Goal: Task Accomplishment & Management: Manage account settings

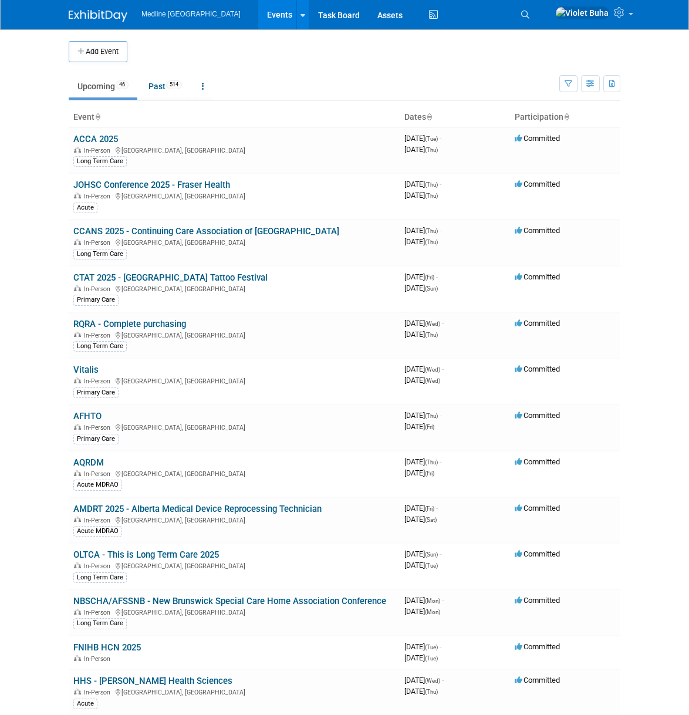
click at [529, 12] on icon at bounding box center [525, 15] width 8 height 8
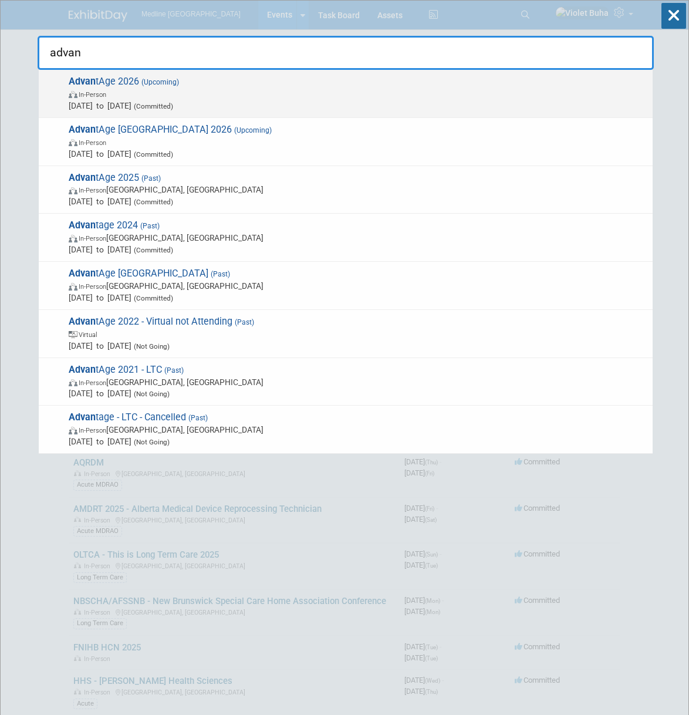
type input "advan"
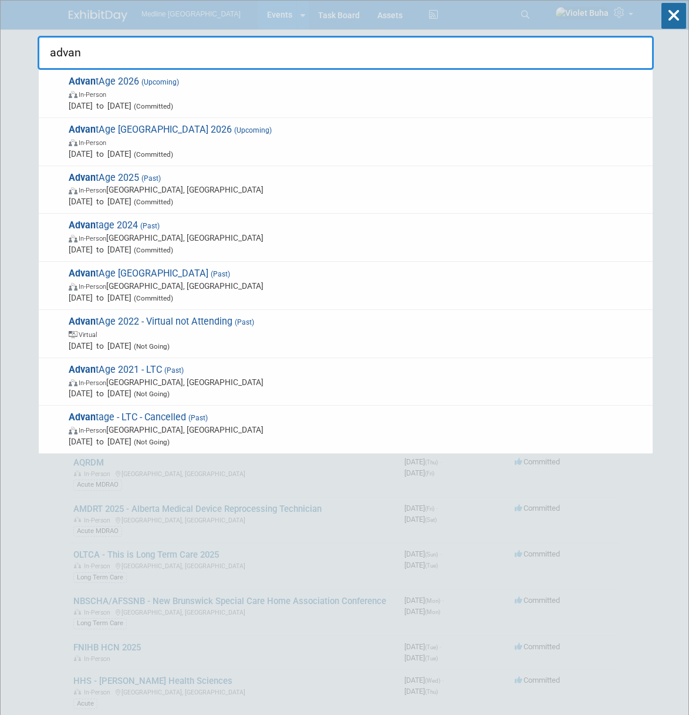
click at [244, 80] on span "Advan tAge 2026 (Upcoming) In-Person Apr 21, 2026 to Apr 24, 2026 (Committed)" at bounding box center [356, 94] width 582 height 36
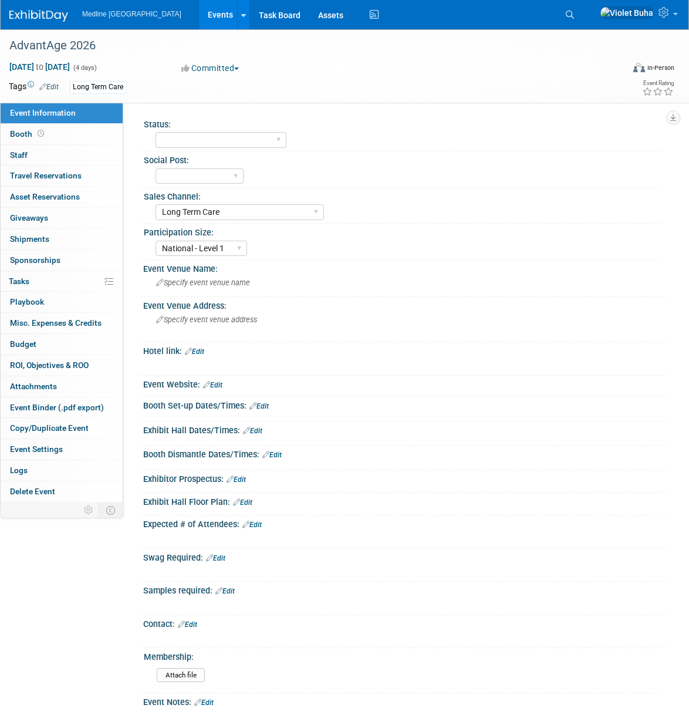
select select "Long Term Care"
select select "National - Level 1"
click at [79, 136] on link "Booth" at bounding box center [62, 134] width 122 height 21
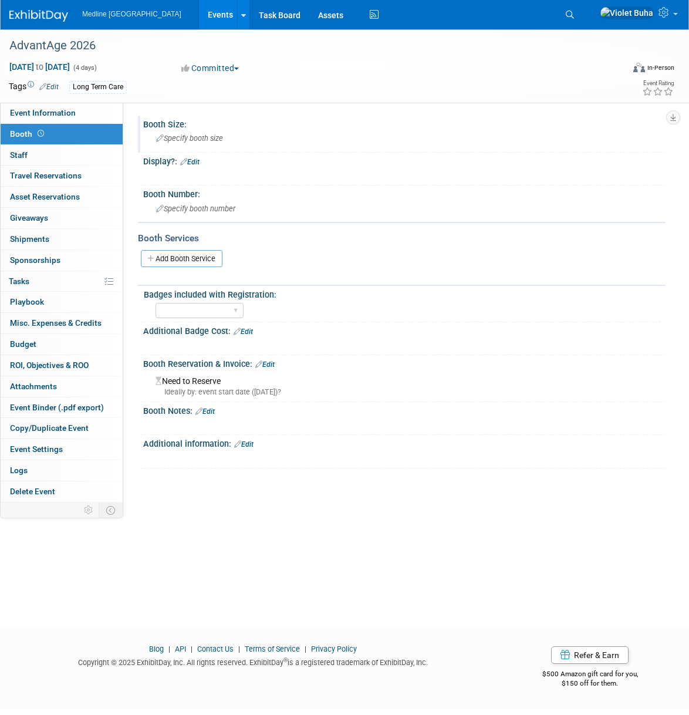
click at [203, 138] on span "Specify booth size" at bounding box center [189, 138] width 67 height 9
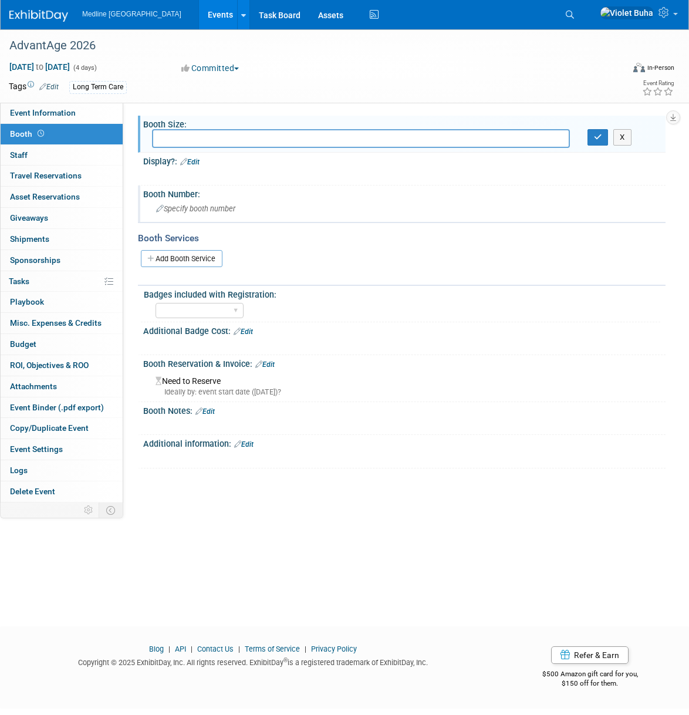
click at [185, 211] on span "Specify booth number" at bounding box center [195, 208] width 79 height 9
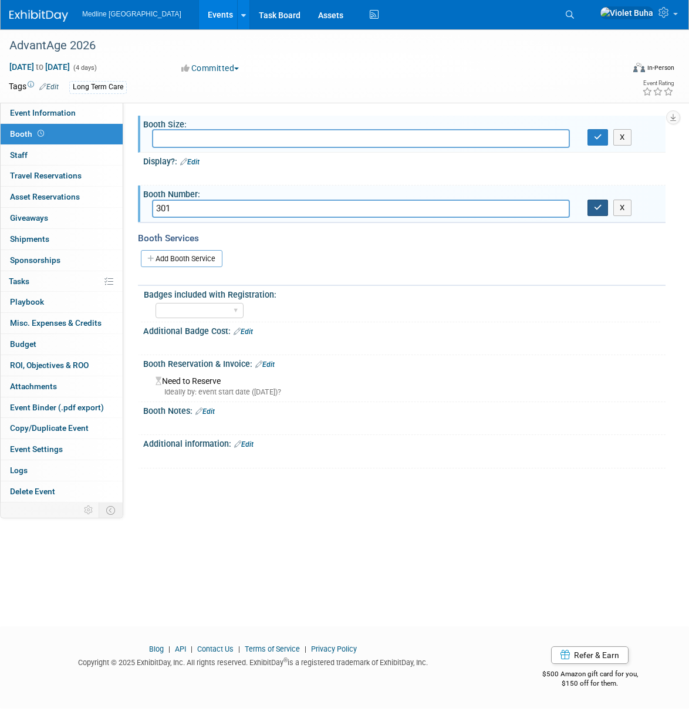
type input "301"
click at [593, 210] on button "button" at bounding box center [597, 208] width 21 height 16
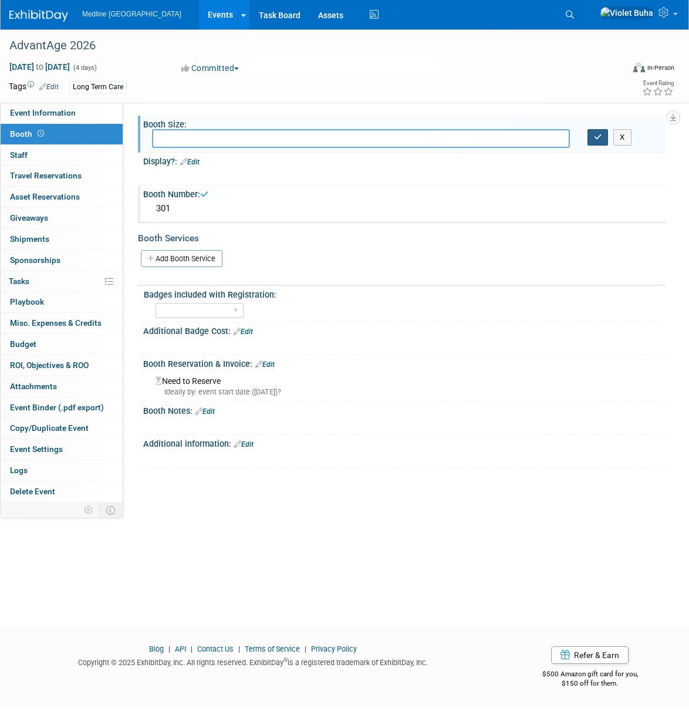
click at [591, 132] on button "button" at bounding box center [597, 137] width 21 height 16
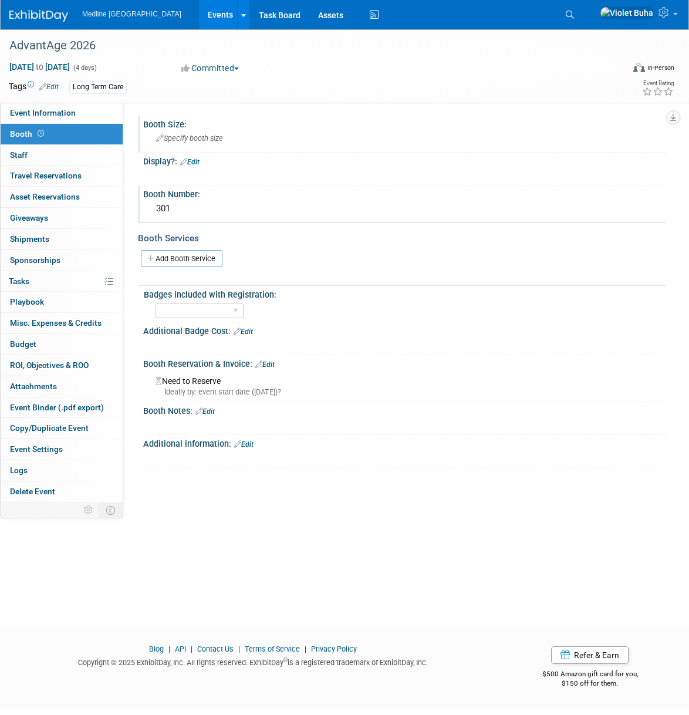
click at [51, 18] on img at bounding box center [38, 16] width 59 height 12
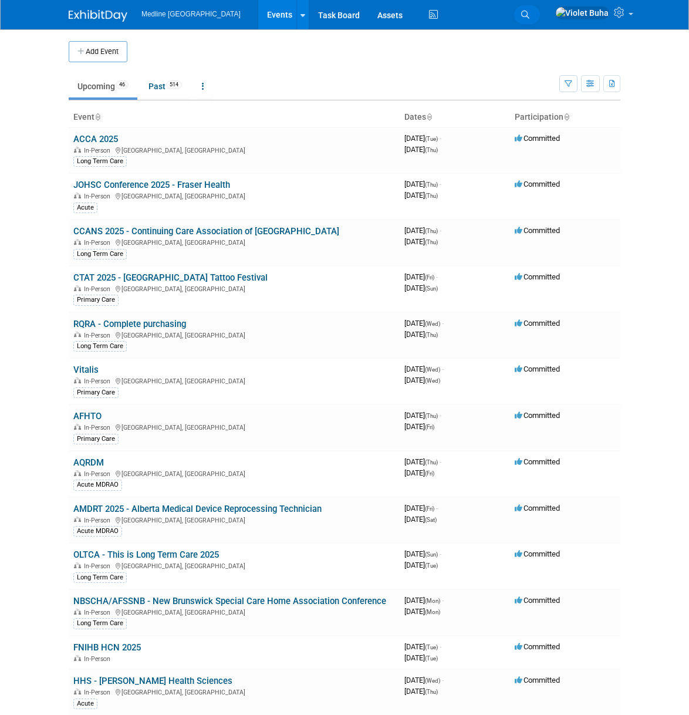
click at [529, 13] on icon at bounding box center [525, 15] width 8 height 8
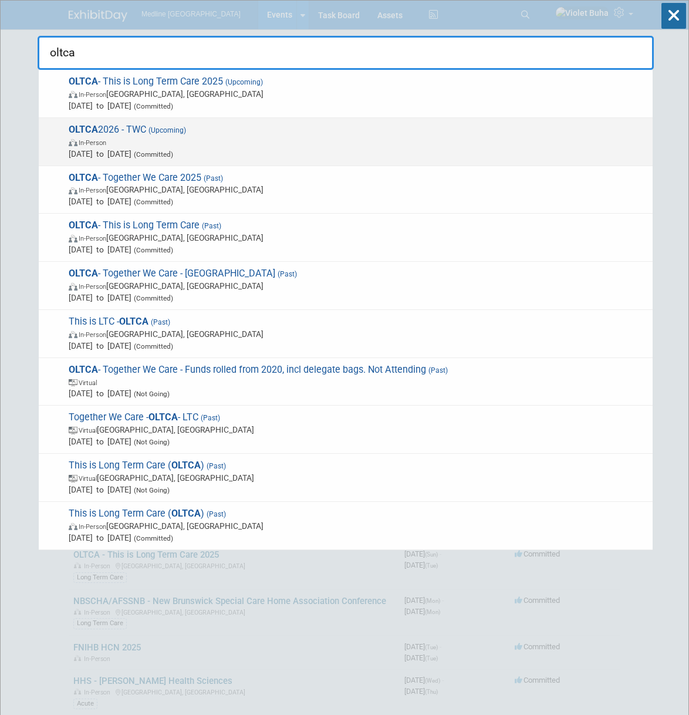
type input "oltca"
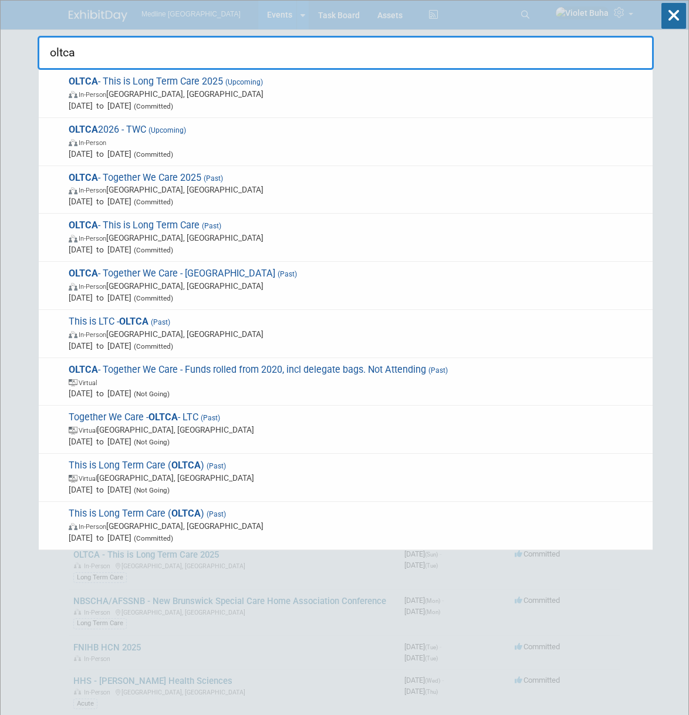
drag, startPoint x: 185, startPoint y: 153, endPoint x: 215, endPoint y: 148, distance: 30.9
click at [173, 152] on span "(Committed)" at bounding box center [152, 154] width 42 height 8
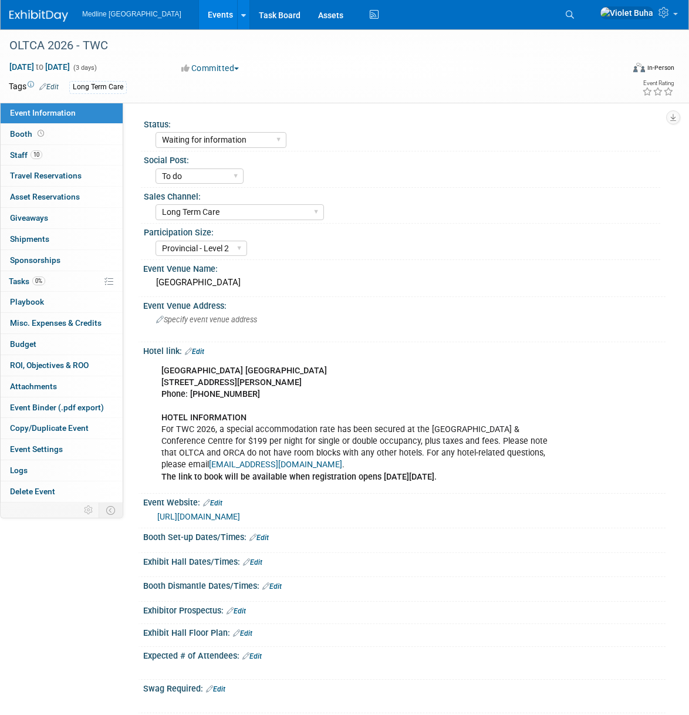
select select "Waiting for information"
select select "To do"
select select "Long Term Care"
select select "Provincial - Level 2"
click at [66, 254] on link "0 Sponsorships 0" at bounding box center [62, 260] width 122 height 21
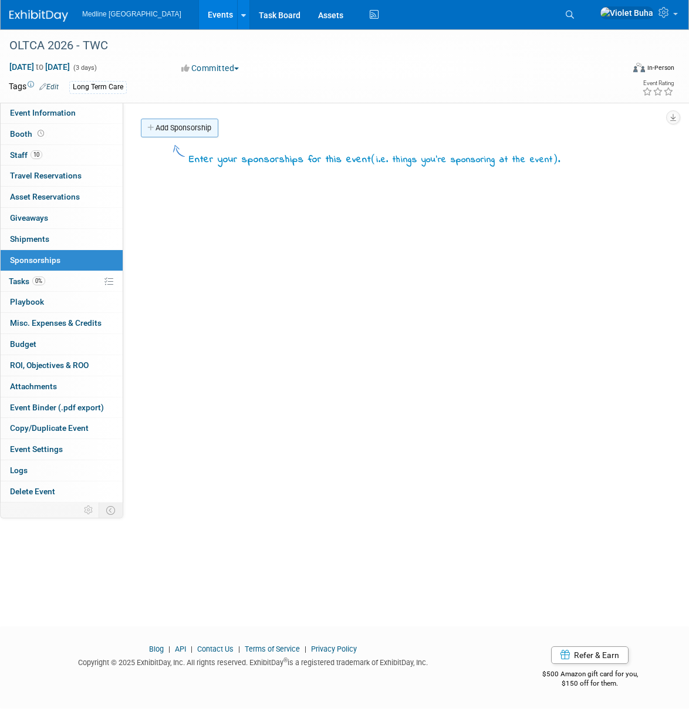
click at [191, 127] on link "Add Sponsorship" at bounding box center [179, 128] width 77 height 19
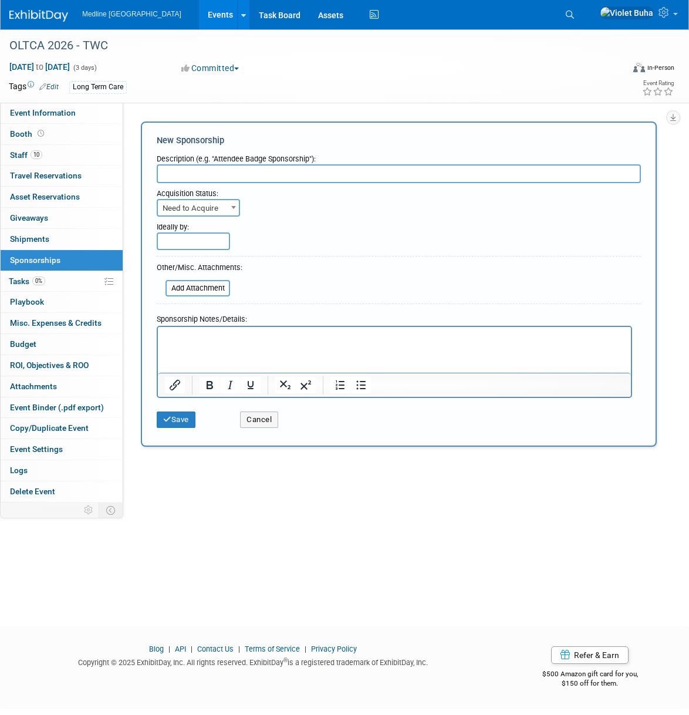
click at [201, 174] on input "text" at bounding box center [399, 173] width 484 height 19
type input "Show Sponsor"
click at [203, 205] on span "Need to Acquire" at bounding box center [198, 208] width 81 height 16
select select "2"
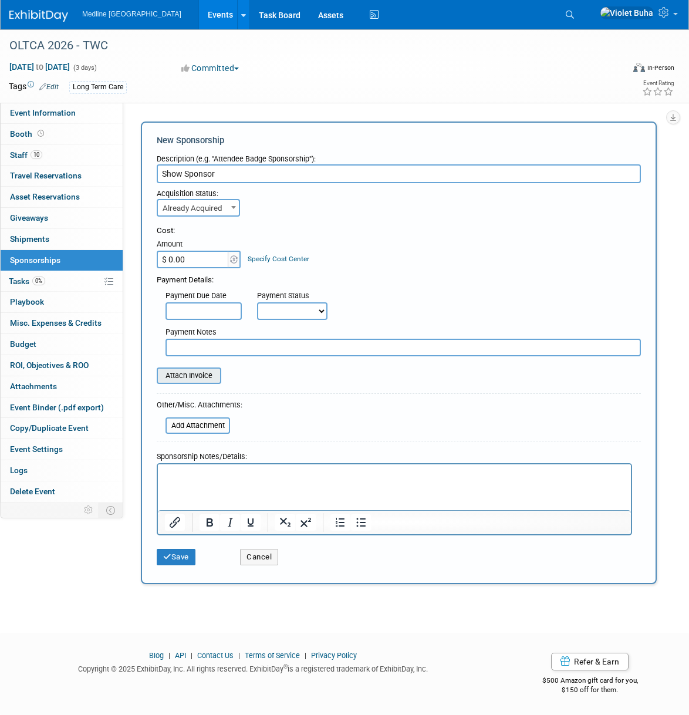
click at [187, 375] on input "file" at bounding box center [150, 376] width 140 height 14
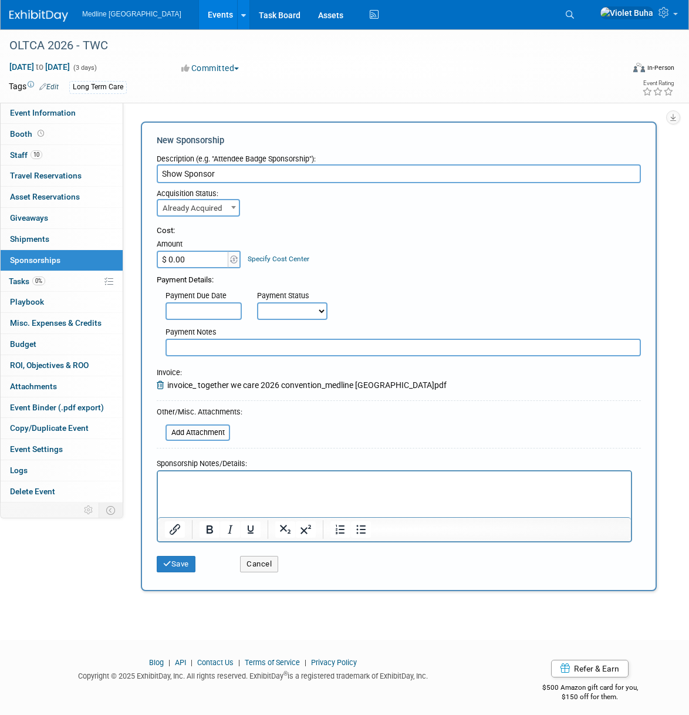
click at [175, 486] on p "Rich Text Area. Press ALT-0 for help." at bounding box center [395, 481] width 460 height 12
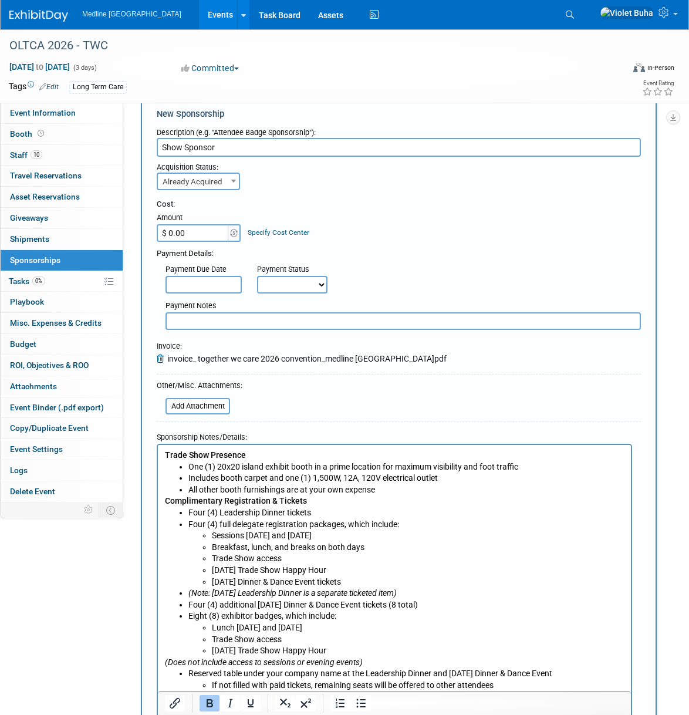
scroll to position [236, 0]
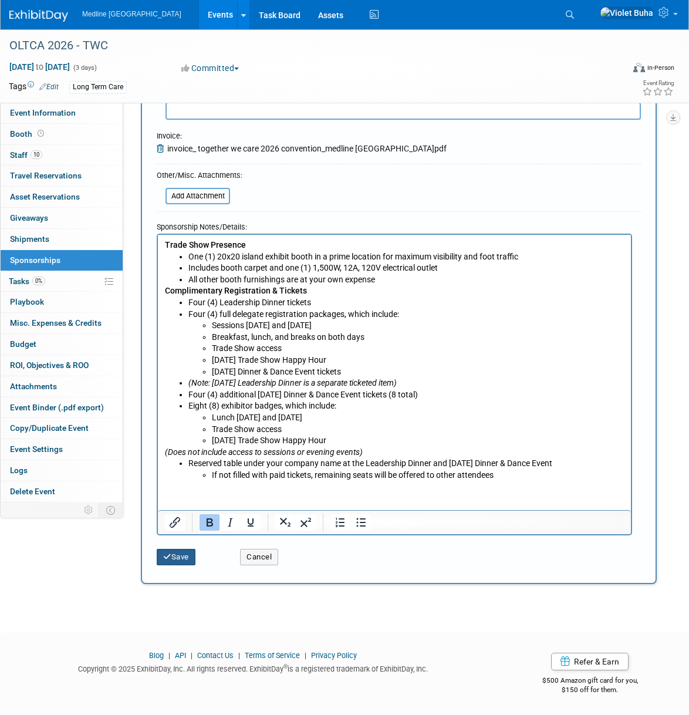
click at [183, 559] on button "Save" at bounding box center [176, 557] width 39 height 16
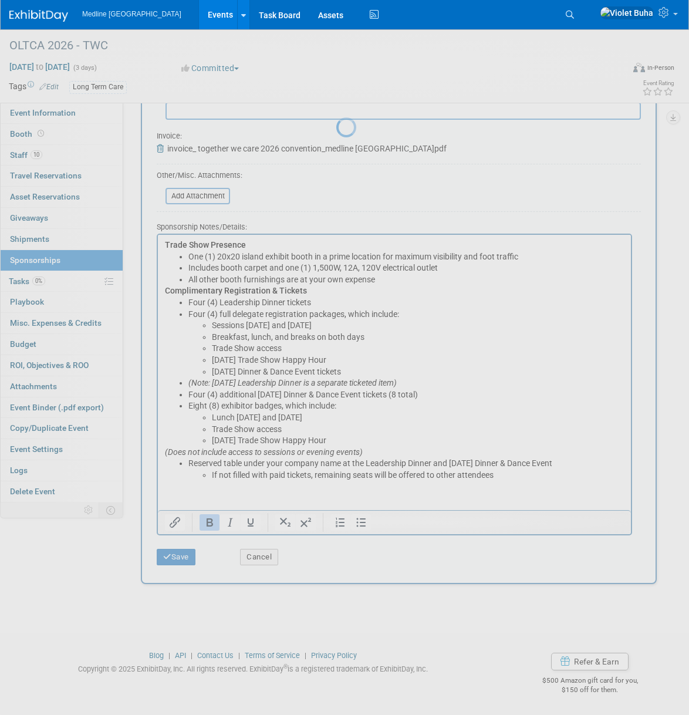
scroll to position [0, 0]
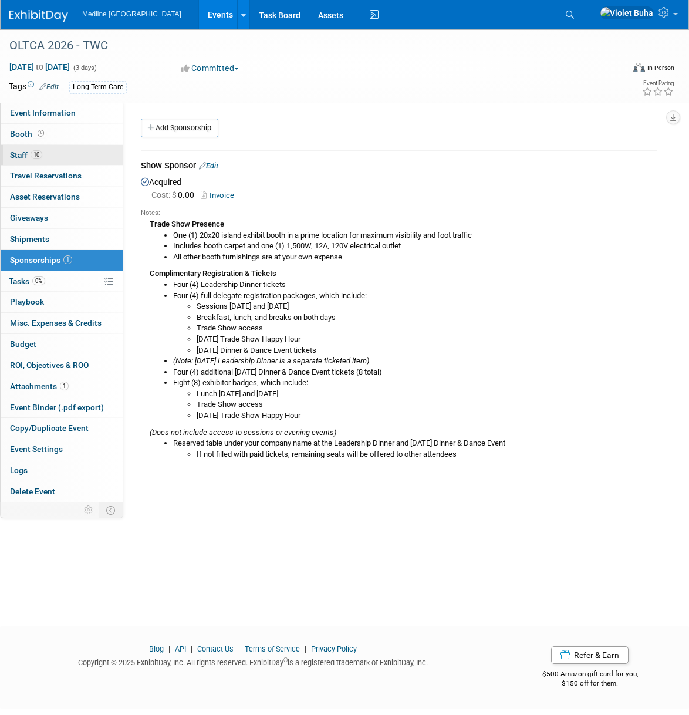
click at [58, 158] on link "10 Staff 10" at bounding box center [62, 155] width 122 height 21
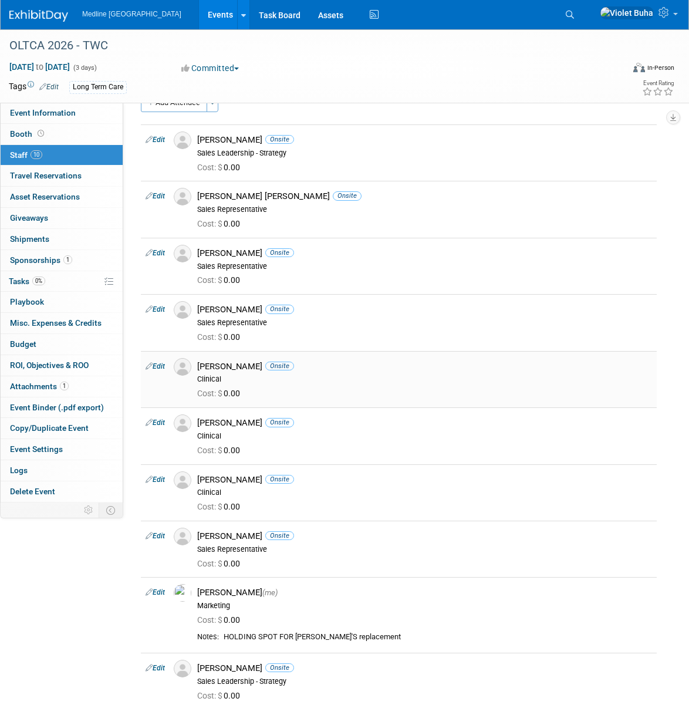
scroll to position [24, 0]
click at [76, 178] on span "Travel Reservations 0" at bounding box center [46, 175] width 72 height 9
